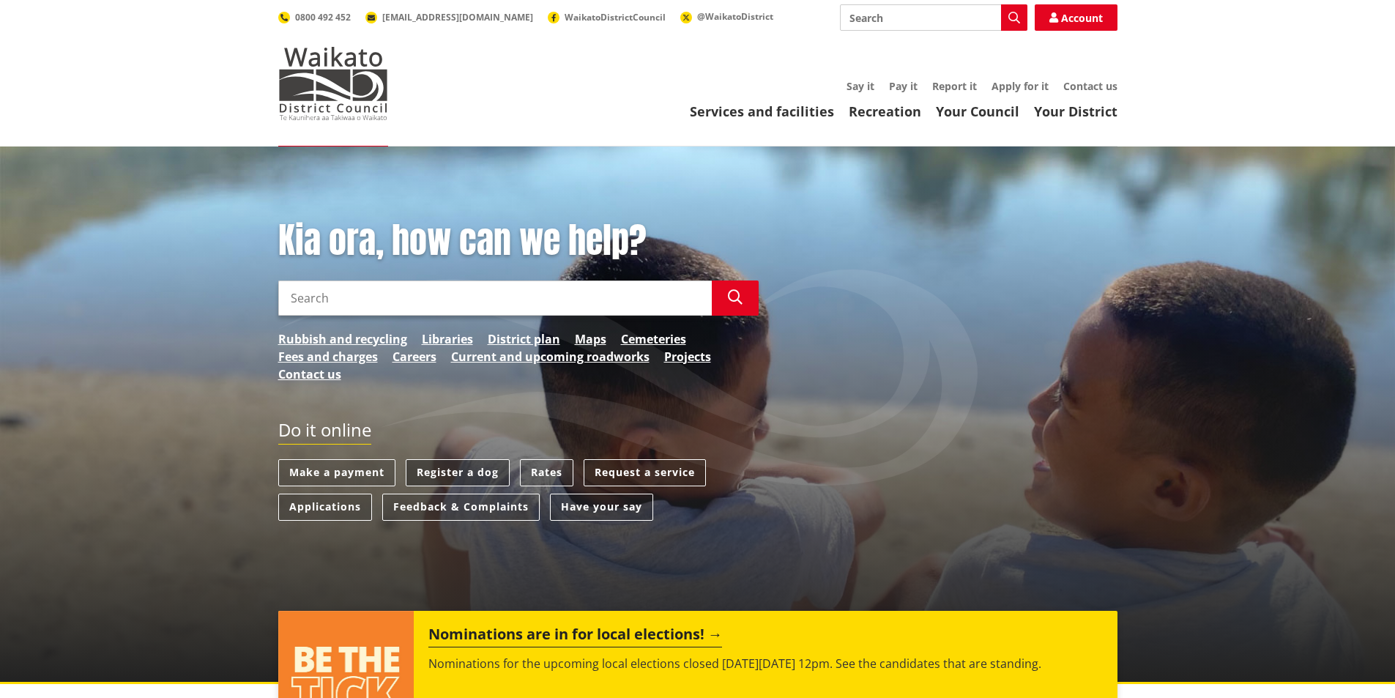
click at [466, 470] on link "Register a dog" at bounding box center [458, 472] width 104 height 27
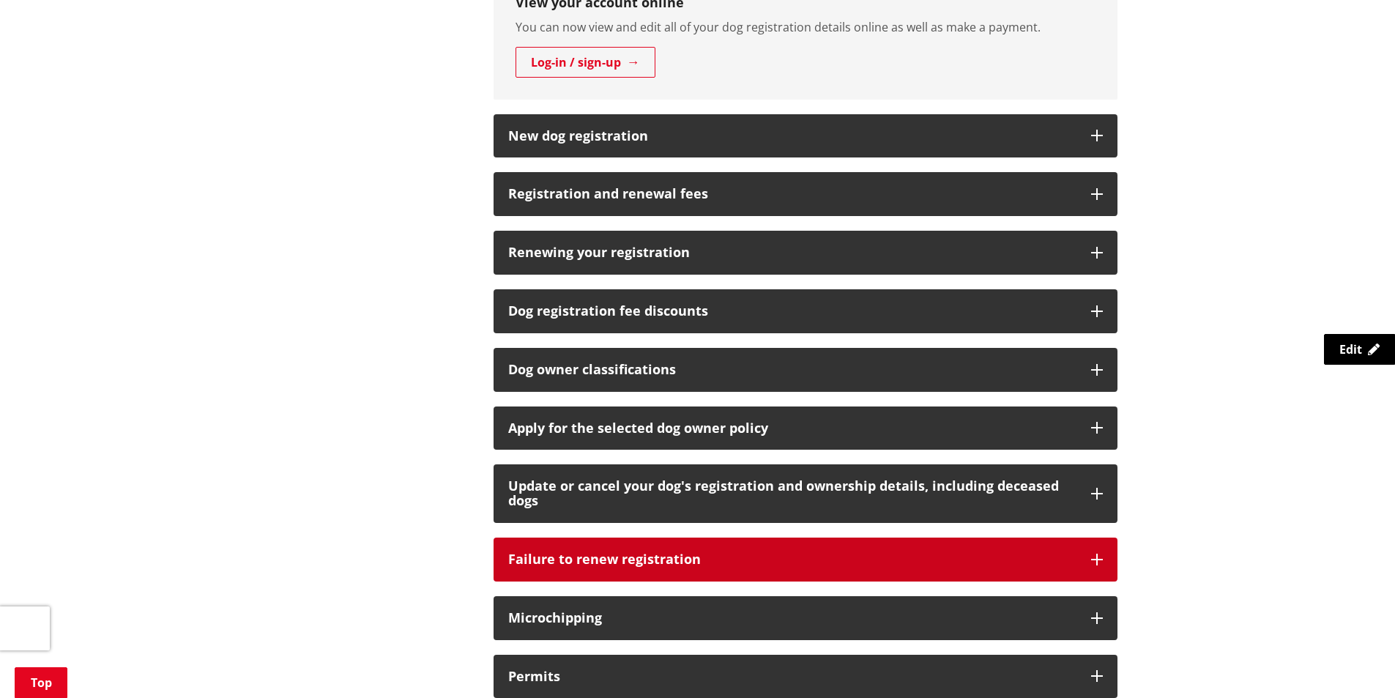
scroll to position [805, 0]
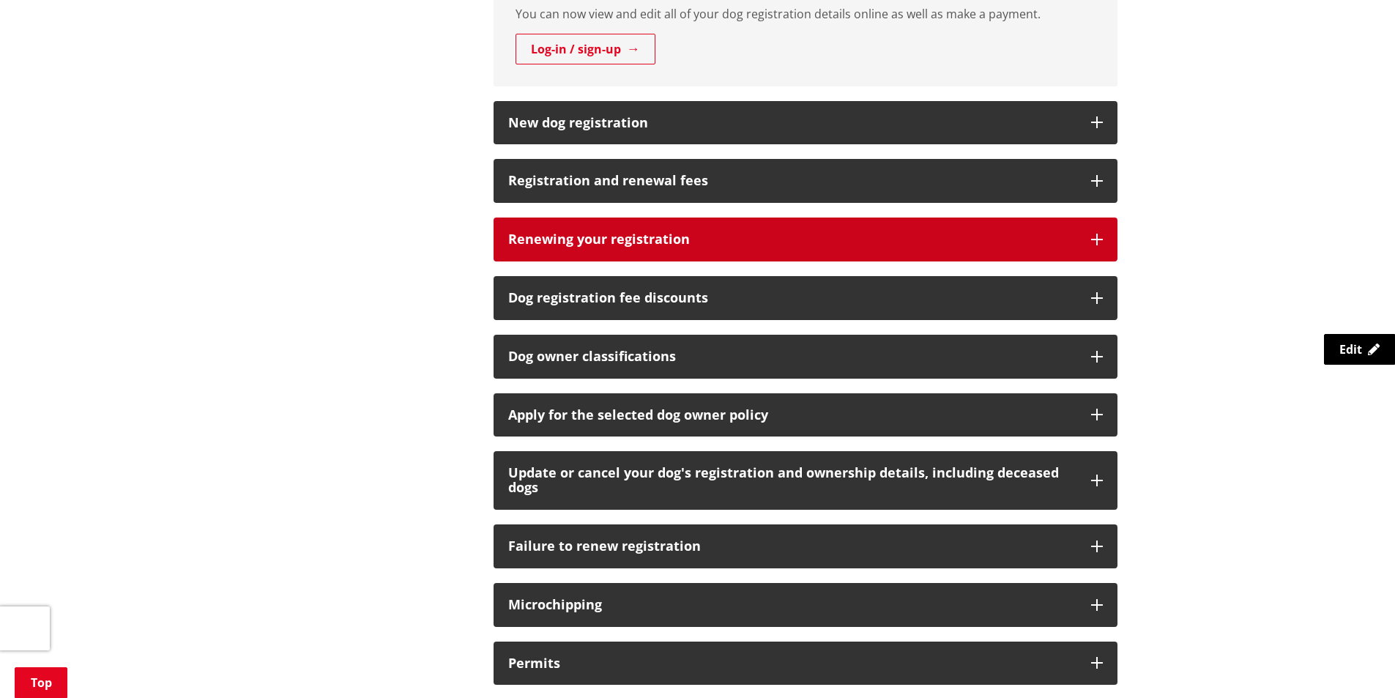
click at [731, 236] on h3 "Renewing your registration" at bounding box center [792, 239] width 568 height 15
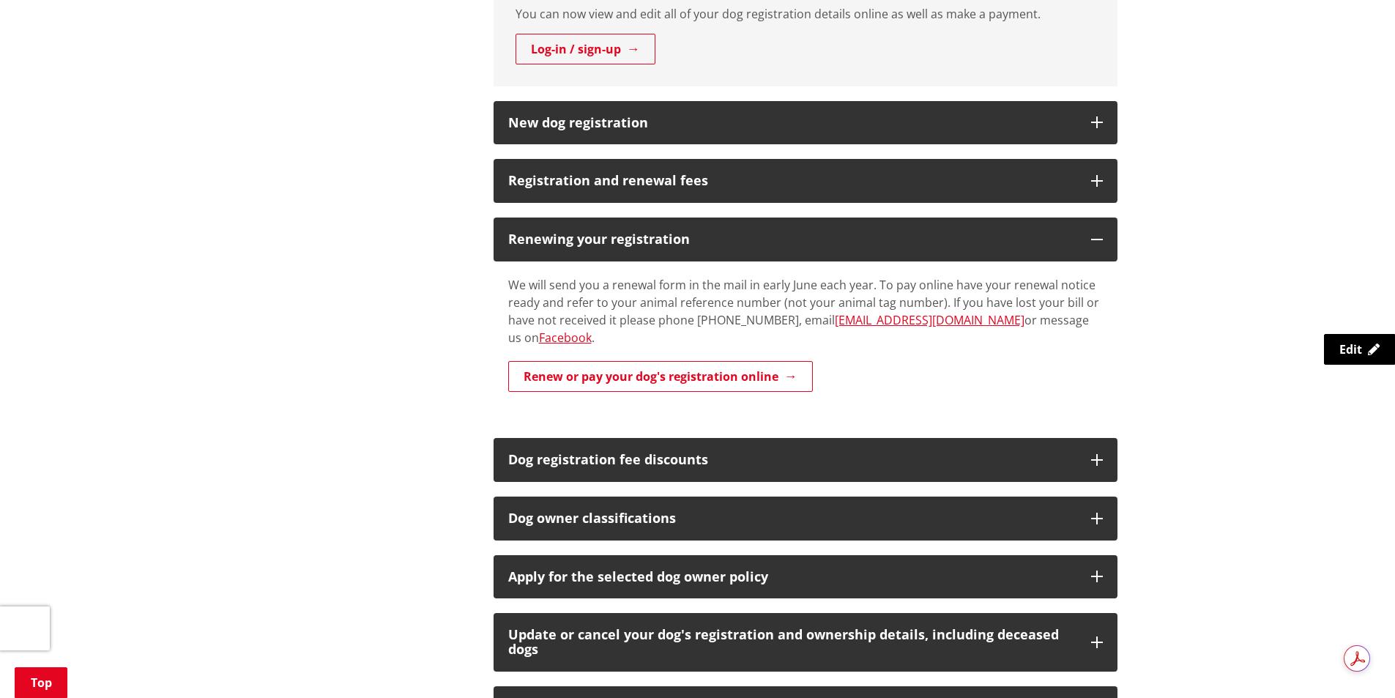
click at [695, 338] on div "We will send you a renewal form in the mail in early June each year. To pay onl…" at bounding box center [805, 335] width 595 height 118
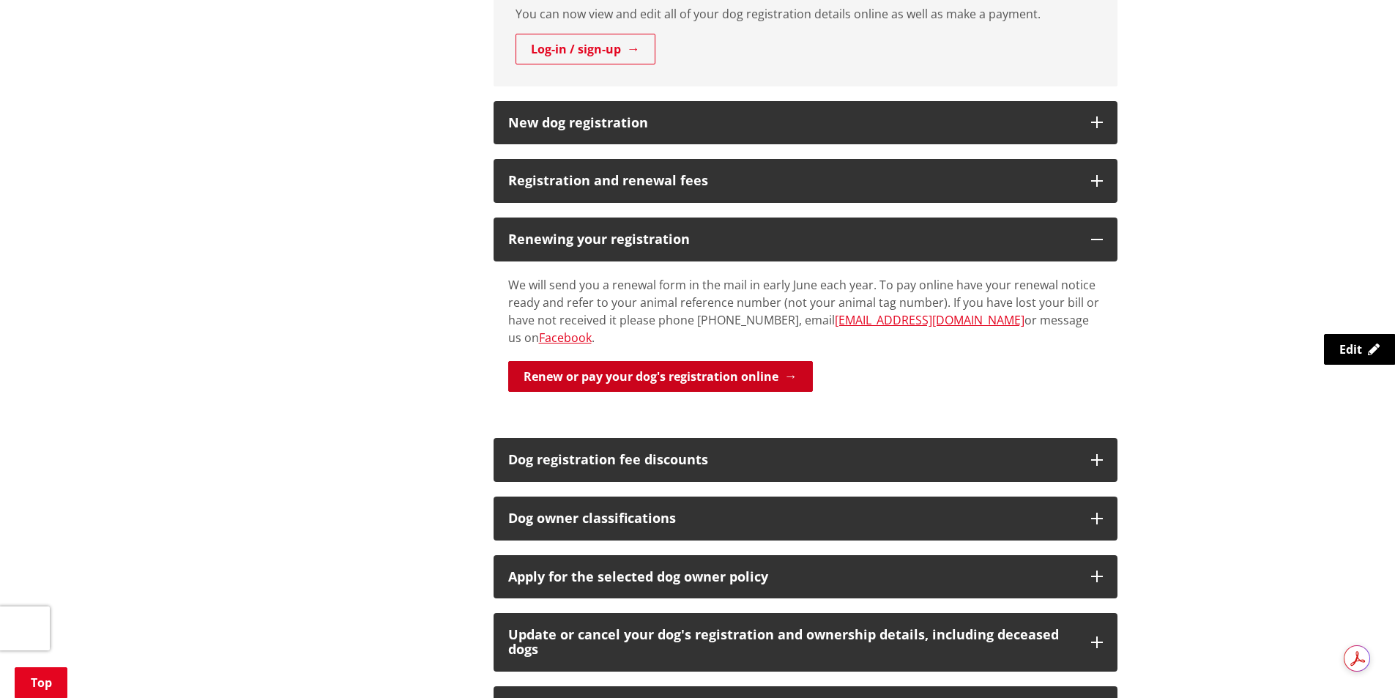
click at [696, 361] on link "Renew or pay your dog's registration online" at bounding box center [660, 376] width 305 height 31
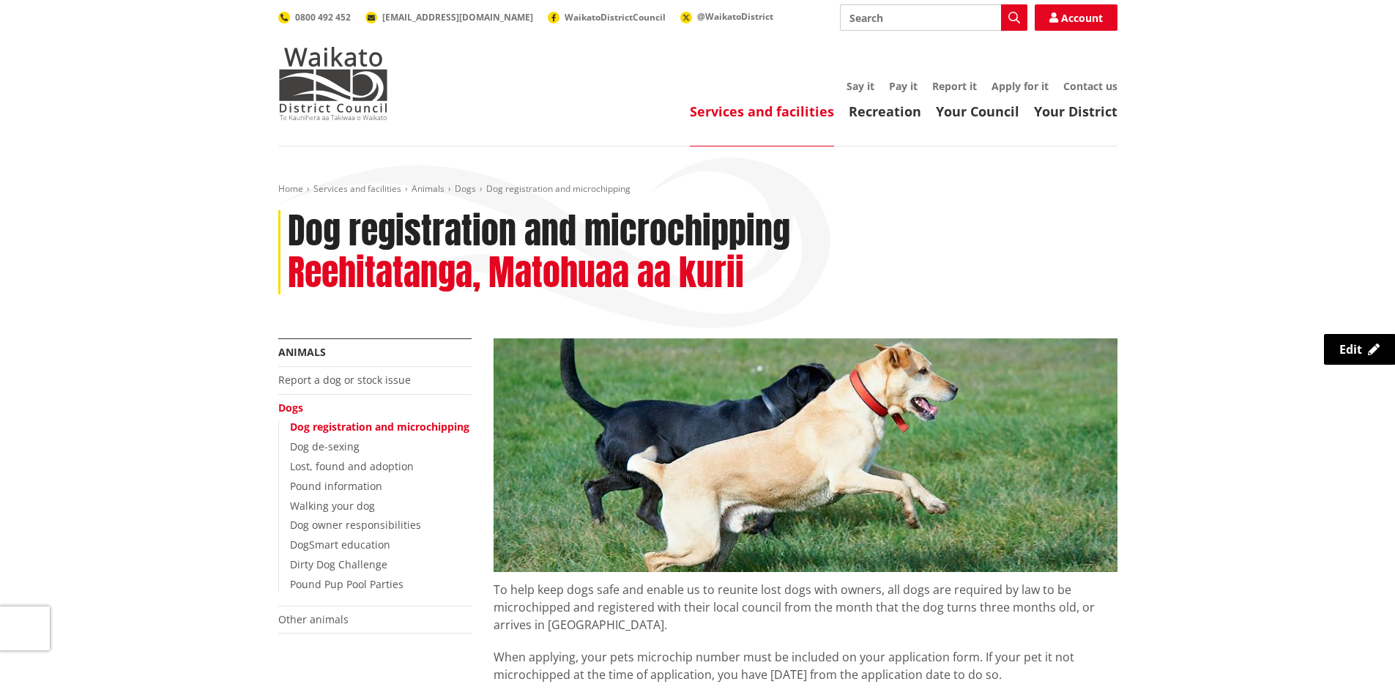
scroll to position [805, 0]
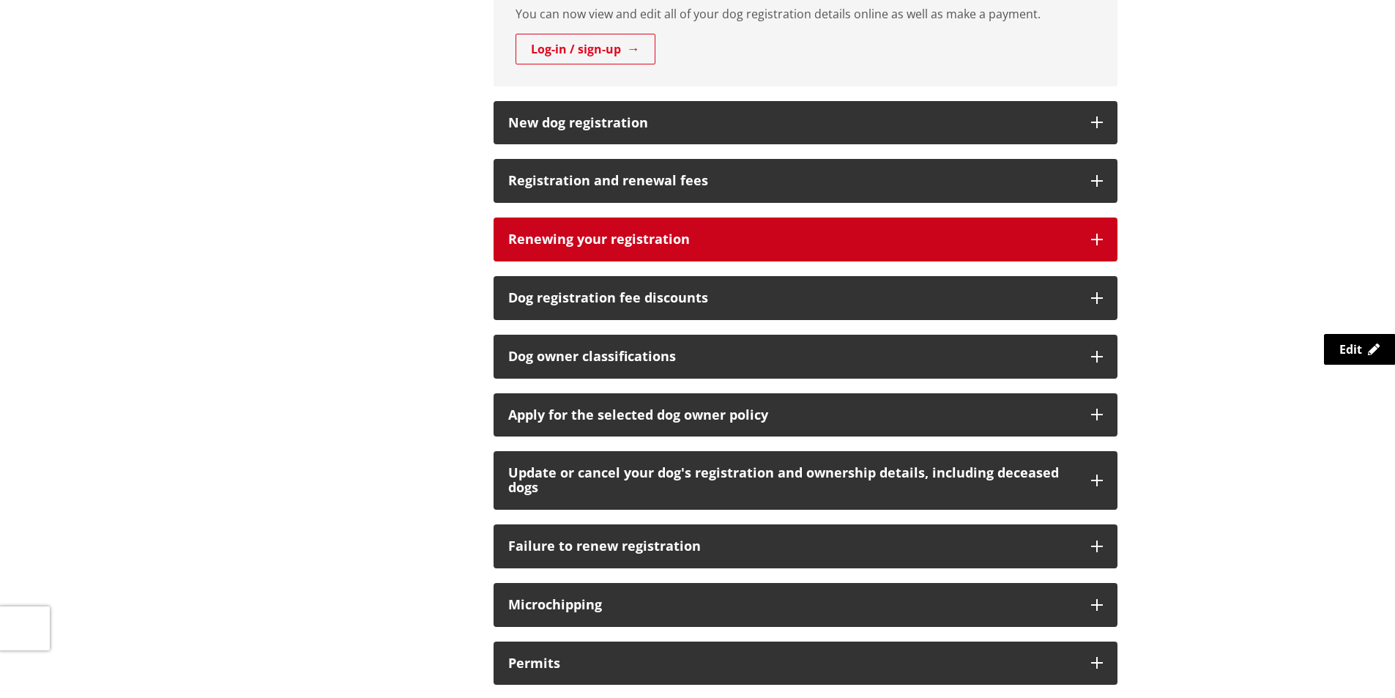
click at [617, 239] on h3 "Renewing your registration" at bounding box center [792, 239] width 568 height 15
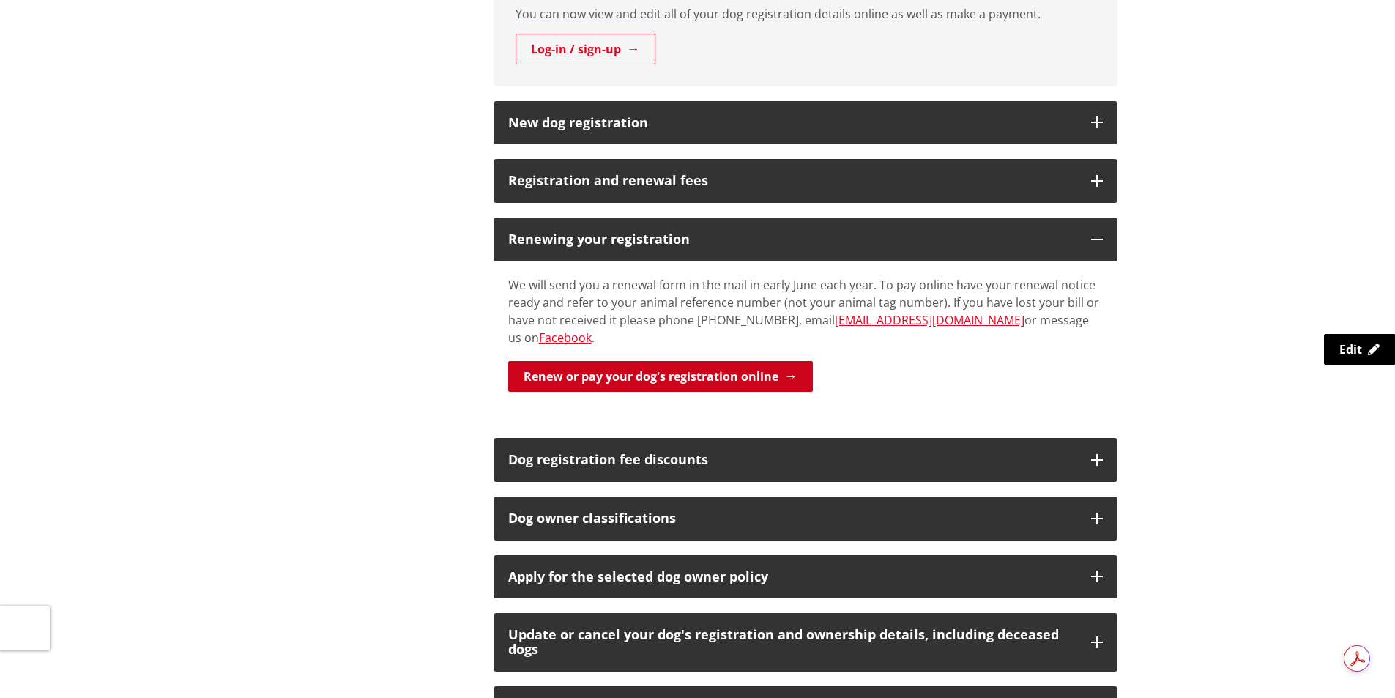
click at [666, 361] on link "Renew or pay your dog's registration online" at bounding box center [660, 376] width 305 height 31
